Goal: Task Accomplishment & Management: Use online tool/utility

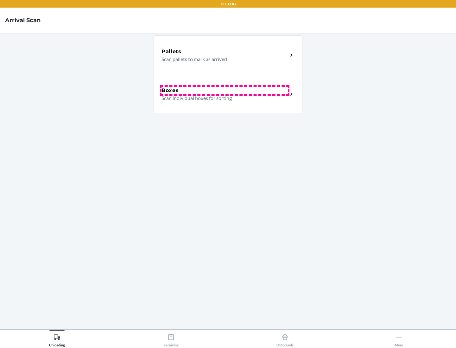
click at [225, 91] on div "Boxes" at bounding box center [225, 91] width 126 height 8
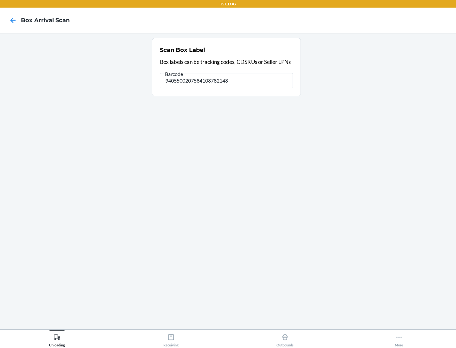
type input "9405500207584108782148"
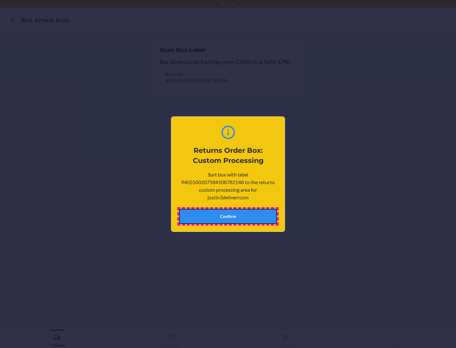
click at [228, 216] on button "Confirm" at bounding box center [228, 216] width 98 height 15
